Goal: Information Seeking & Learning: Learn about a topic

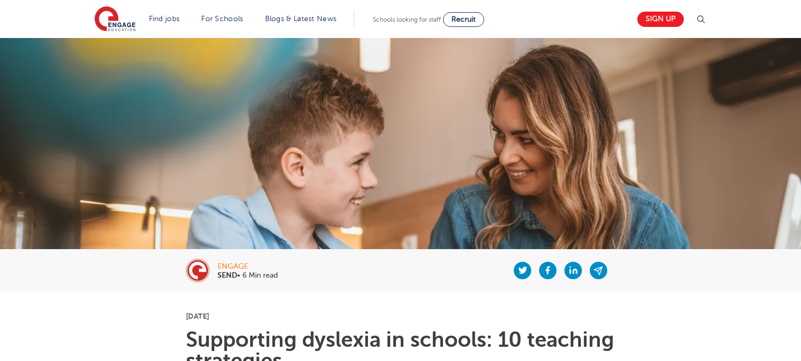
scroll to position [210, 0]
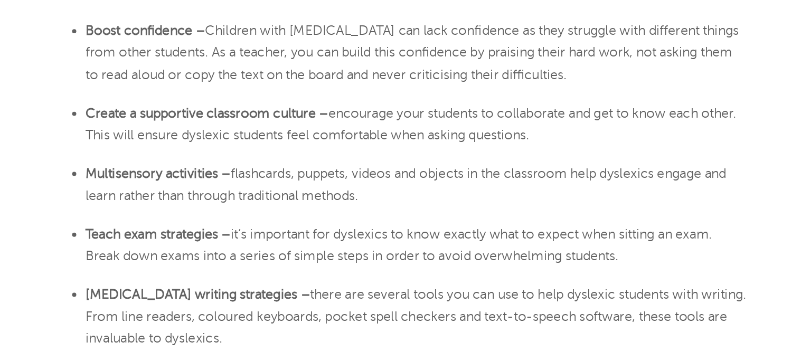
scroll to position [1844, 0]
